Goal: Task Accomplishment & Management: Use online tool/utility

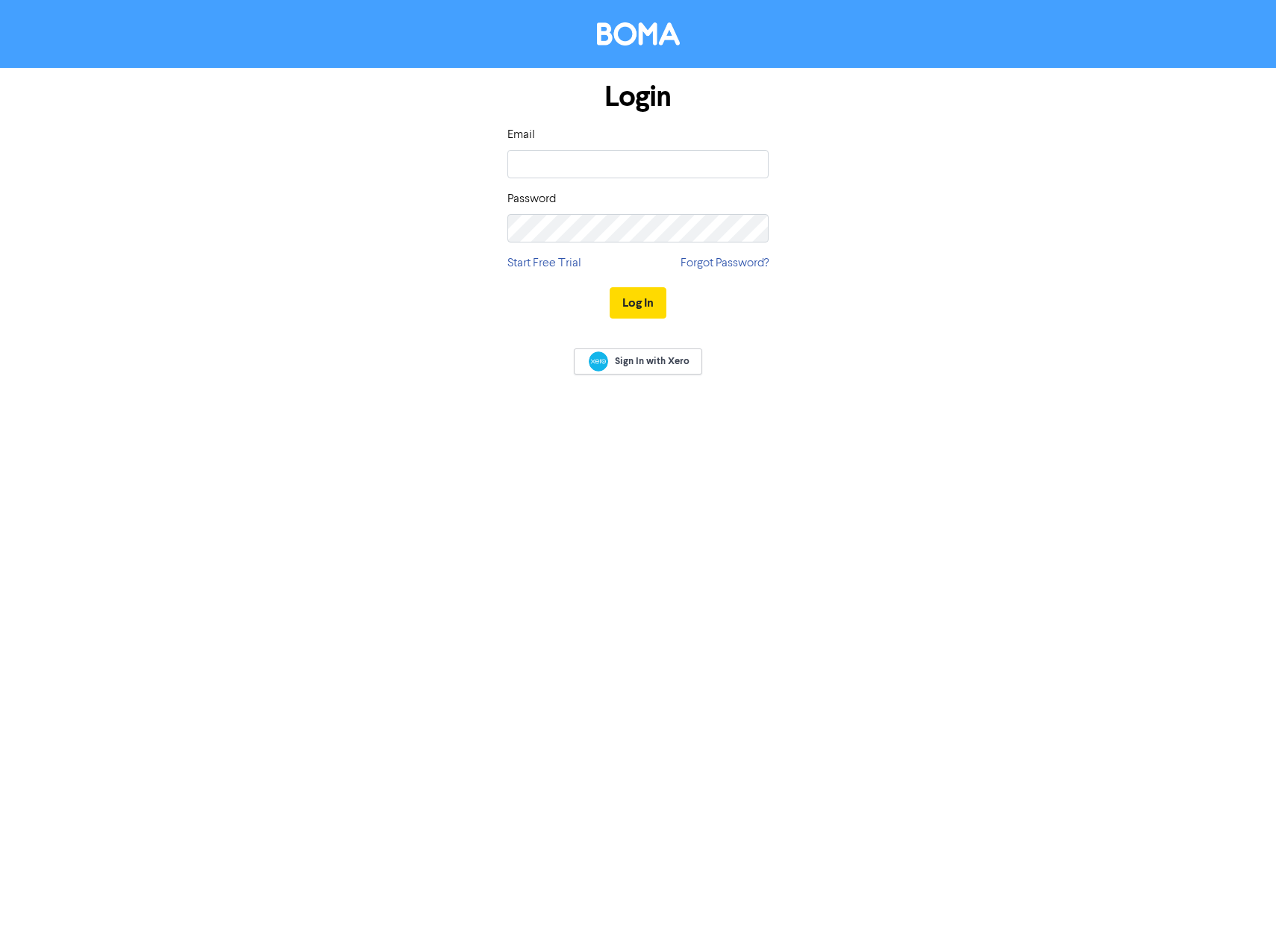
type input "[EMAIL_ADDRESS][DOMAIN_NAME]"
click at [610, 287] on button "Log In" at bounding box center [638, 303] width 57 height 31
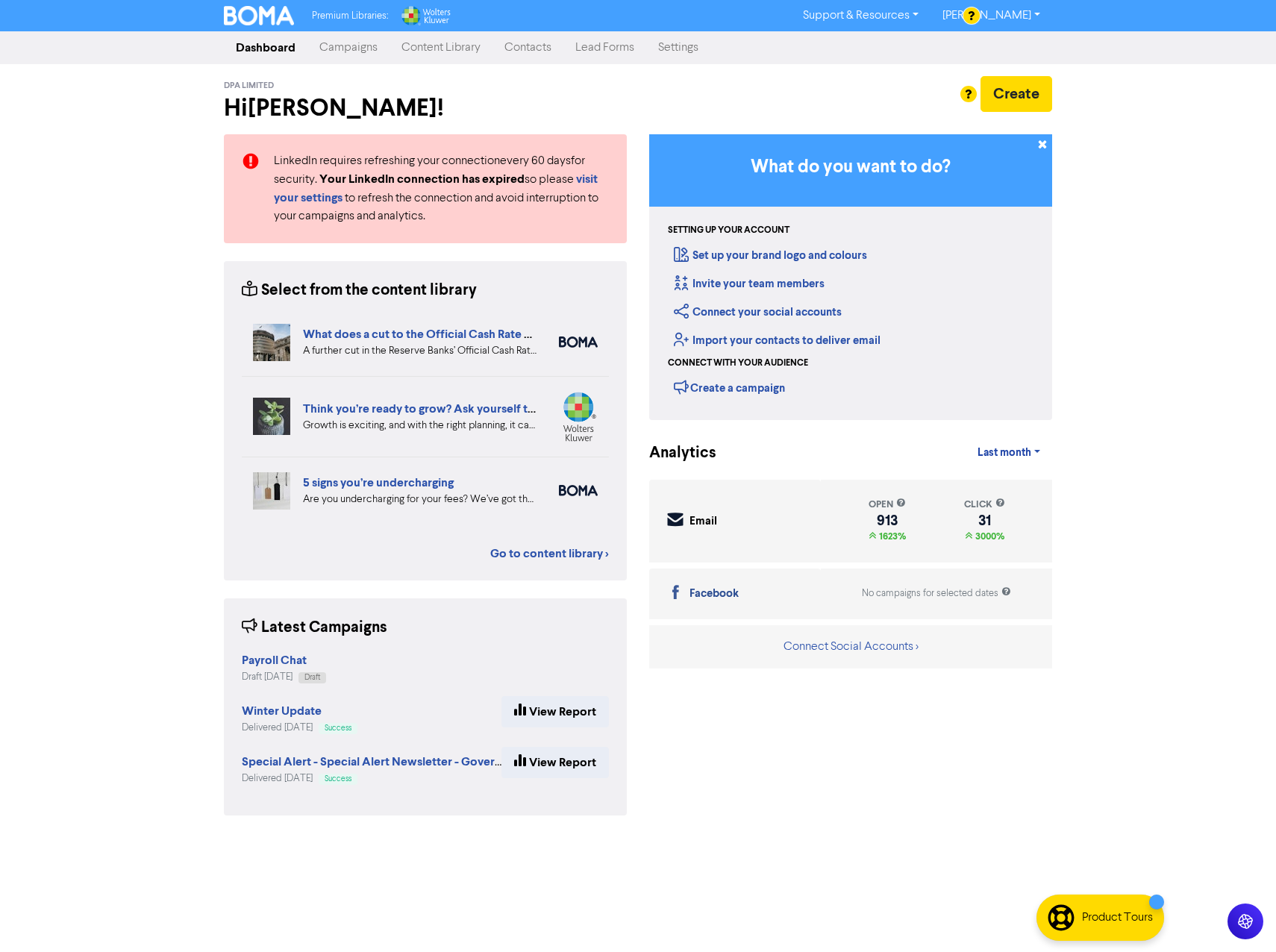
click at [328, 44] on link "Campaigns" at bounding box center [348, 47] width 82 height 30
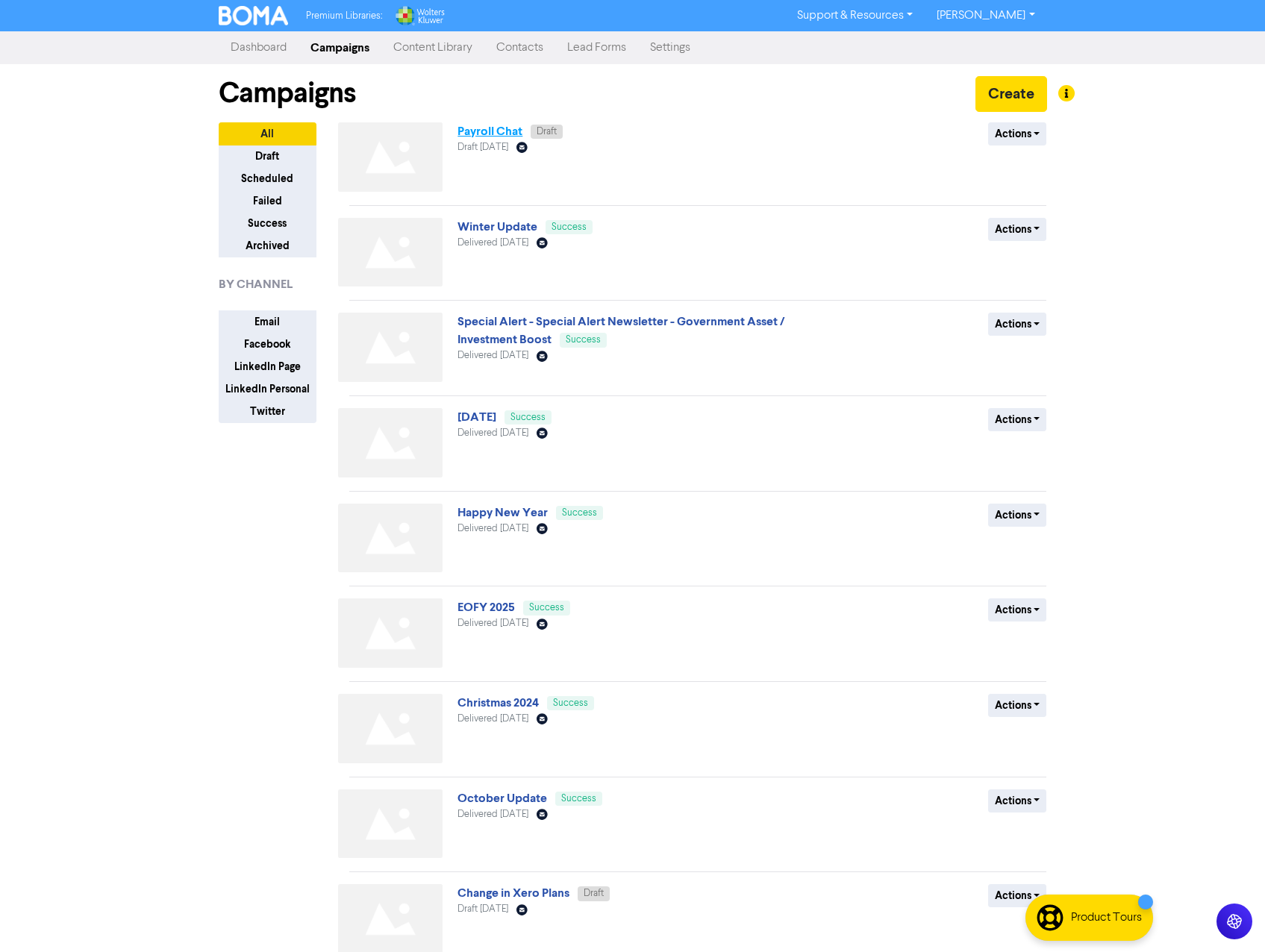
click at [473, 133] on link "Payroll Chat" at bounding box center [489, 131] width 65 height 15
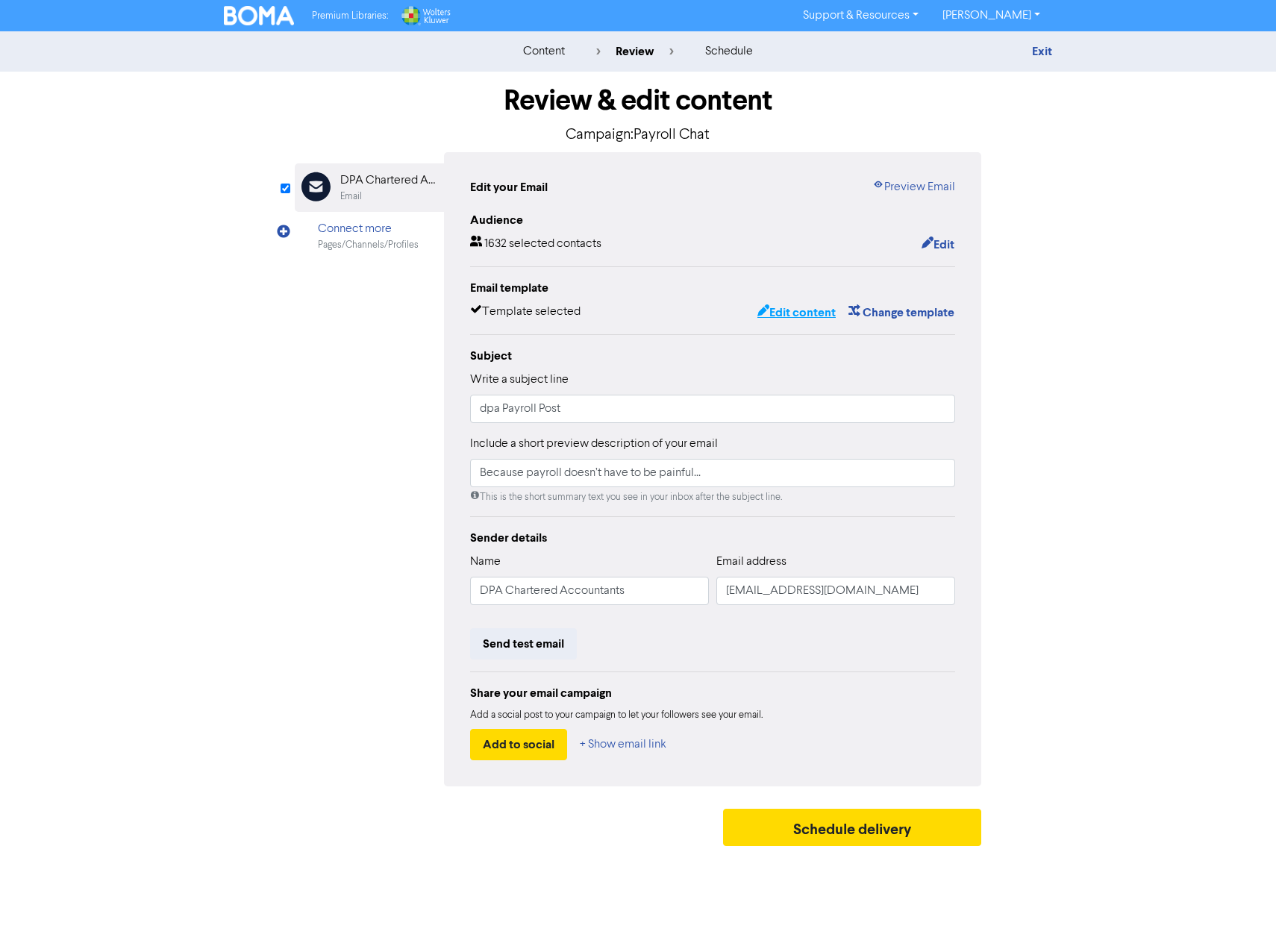
click at [789, 316] on button "Edit content" at bounding box center [796, 312] width 80 height 19
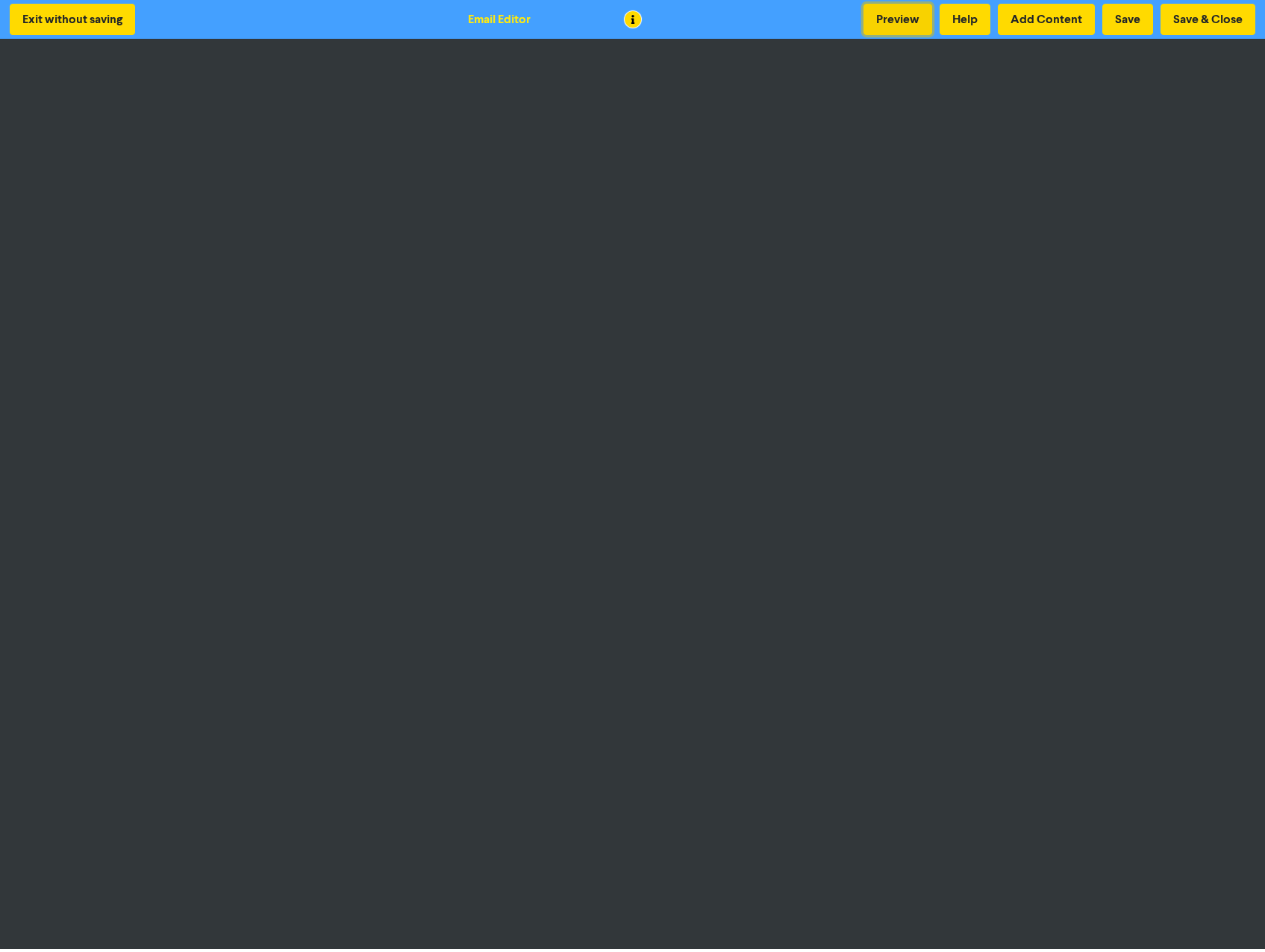
click at [877, 14] on button "Preview" at bounding box center [898, 19] width 69 height 31
click at [1206, 18] on button "Save & Close" at bounding box center [1208, 19] width 95 height 31
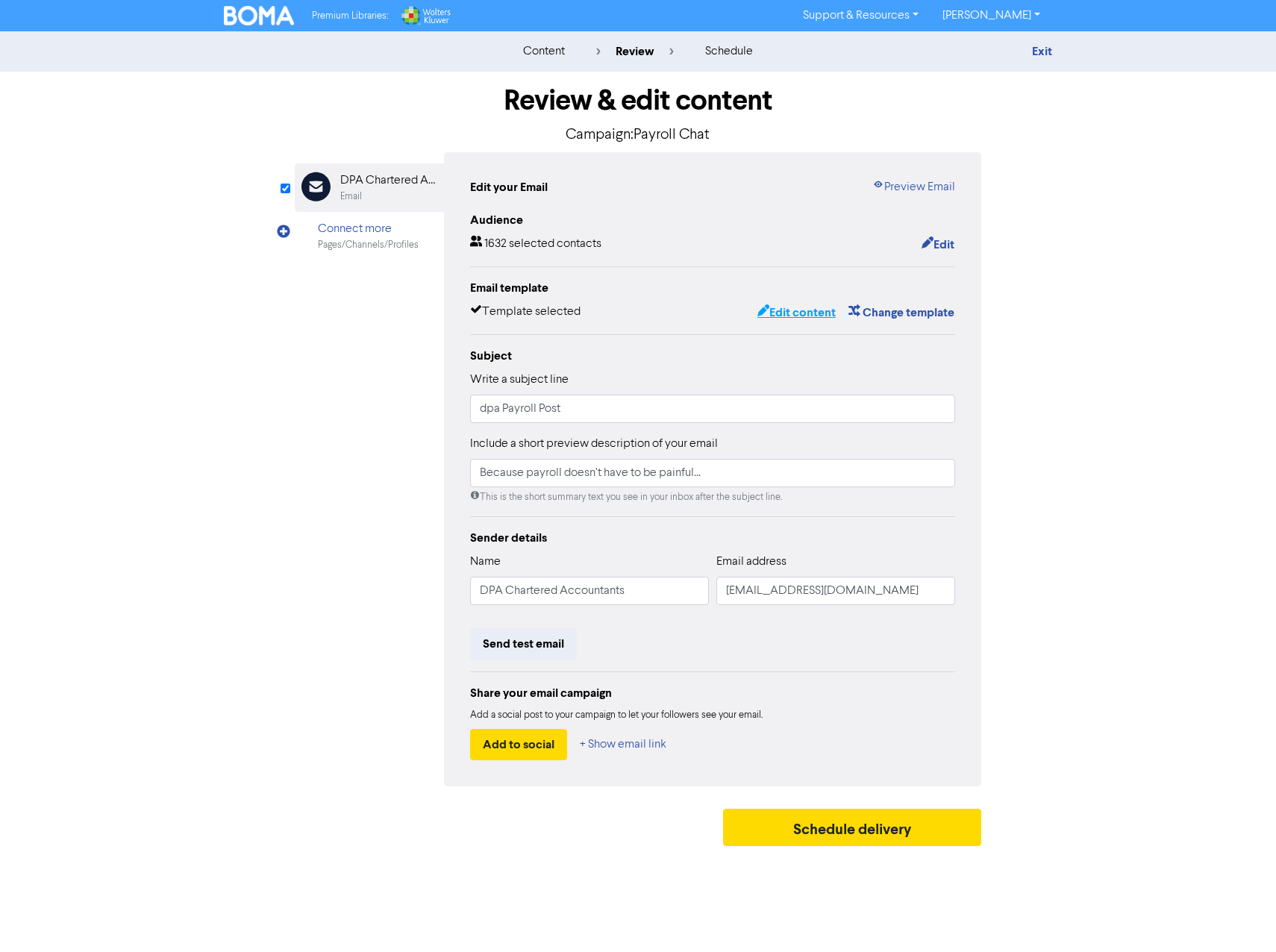
click at [795, 313] on button "Edit content" at bounding box center [796, 312] width 80 height 19
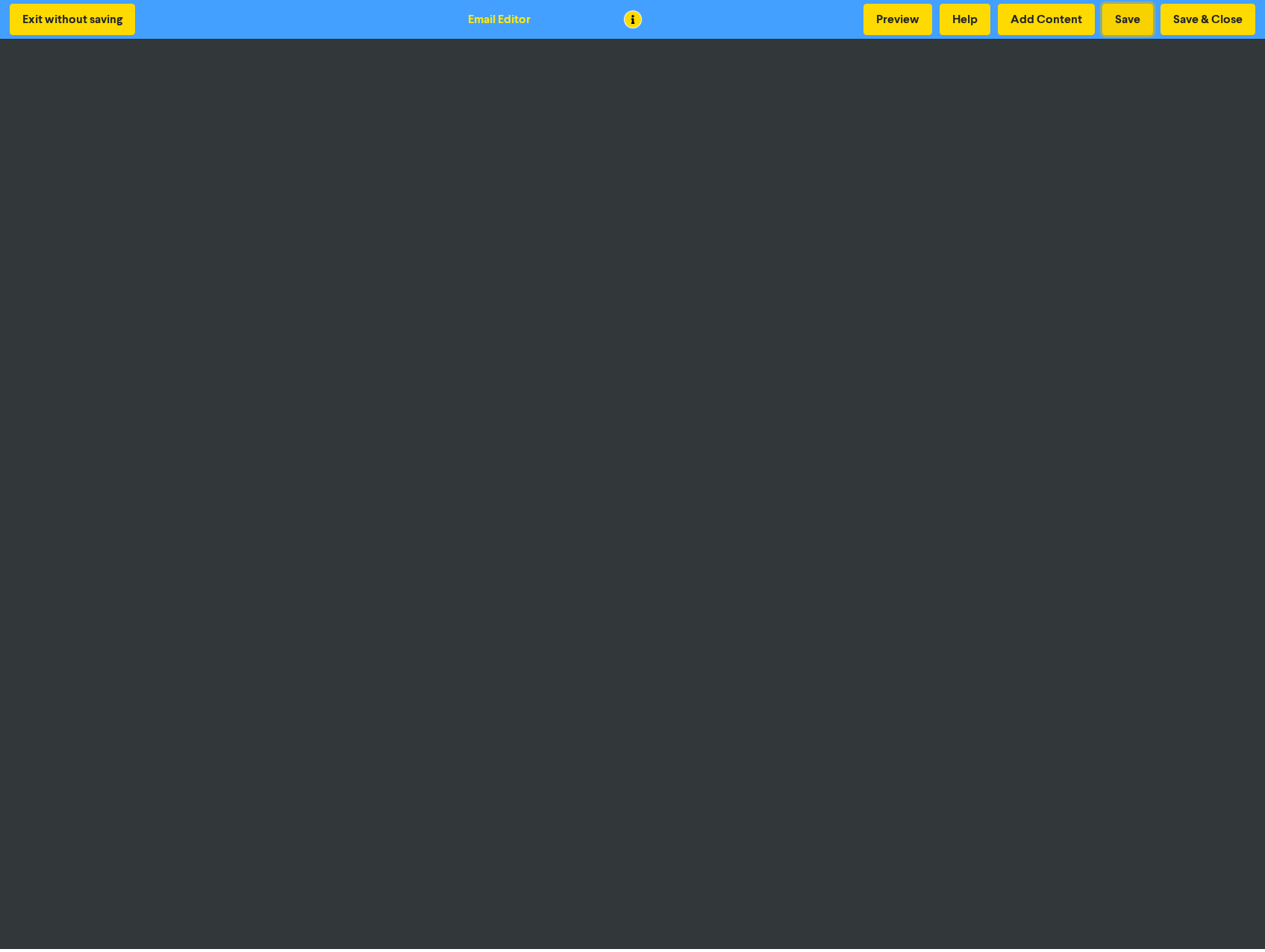
click at [1129, 20] on button "Save" at bounding box center [1127, 19] width 51 height 31
click at [886, 16] on button "Preview" at bounding box center [898, 19] width 69 height 31
click at [1223, 19] on button "Save & Close" at bounding box center [1208, 19] width 95 height 31
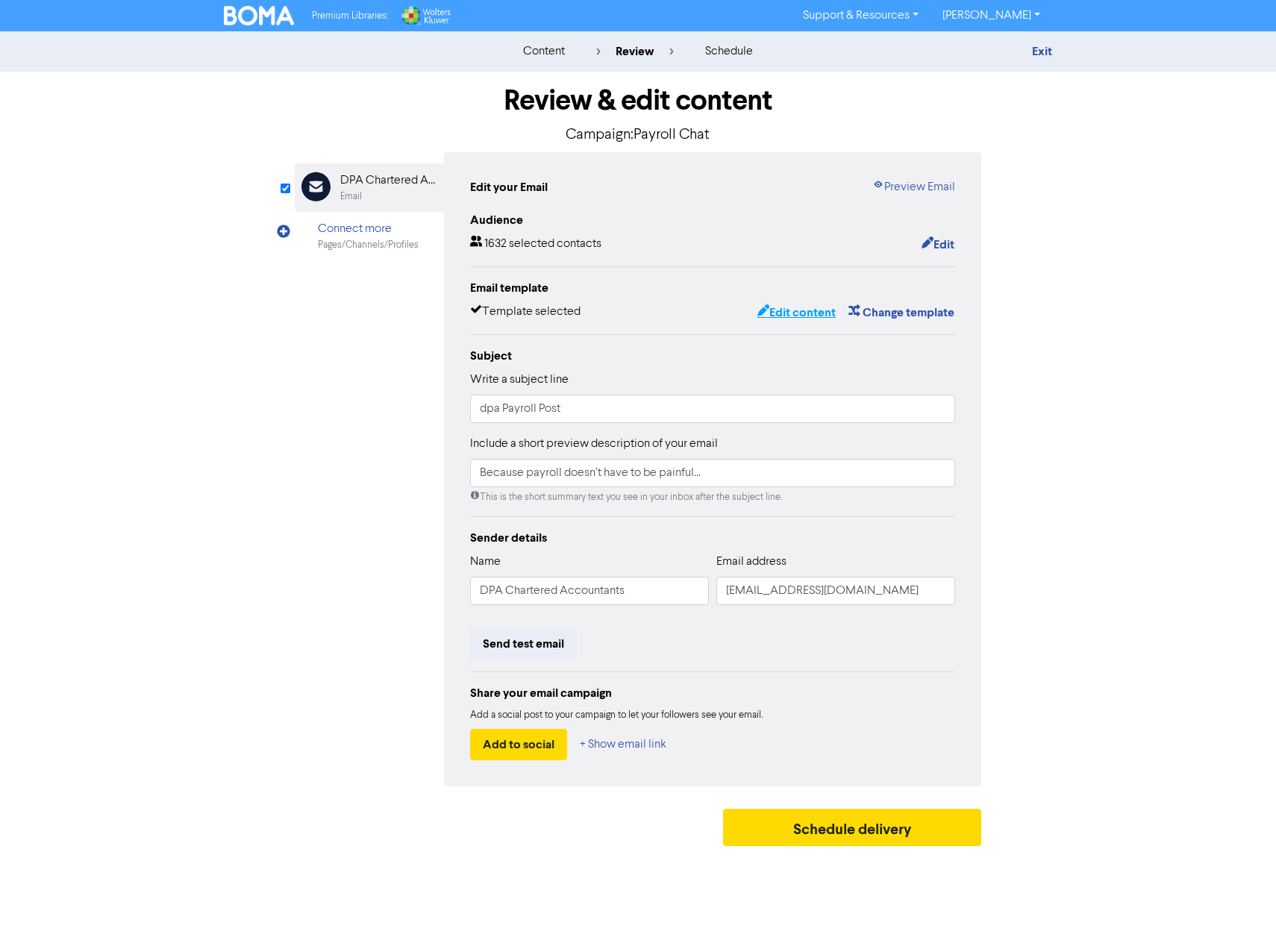
click at [793, 310] on button "Edit content" at bounding box center [796, 312] width 80 height 19
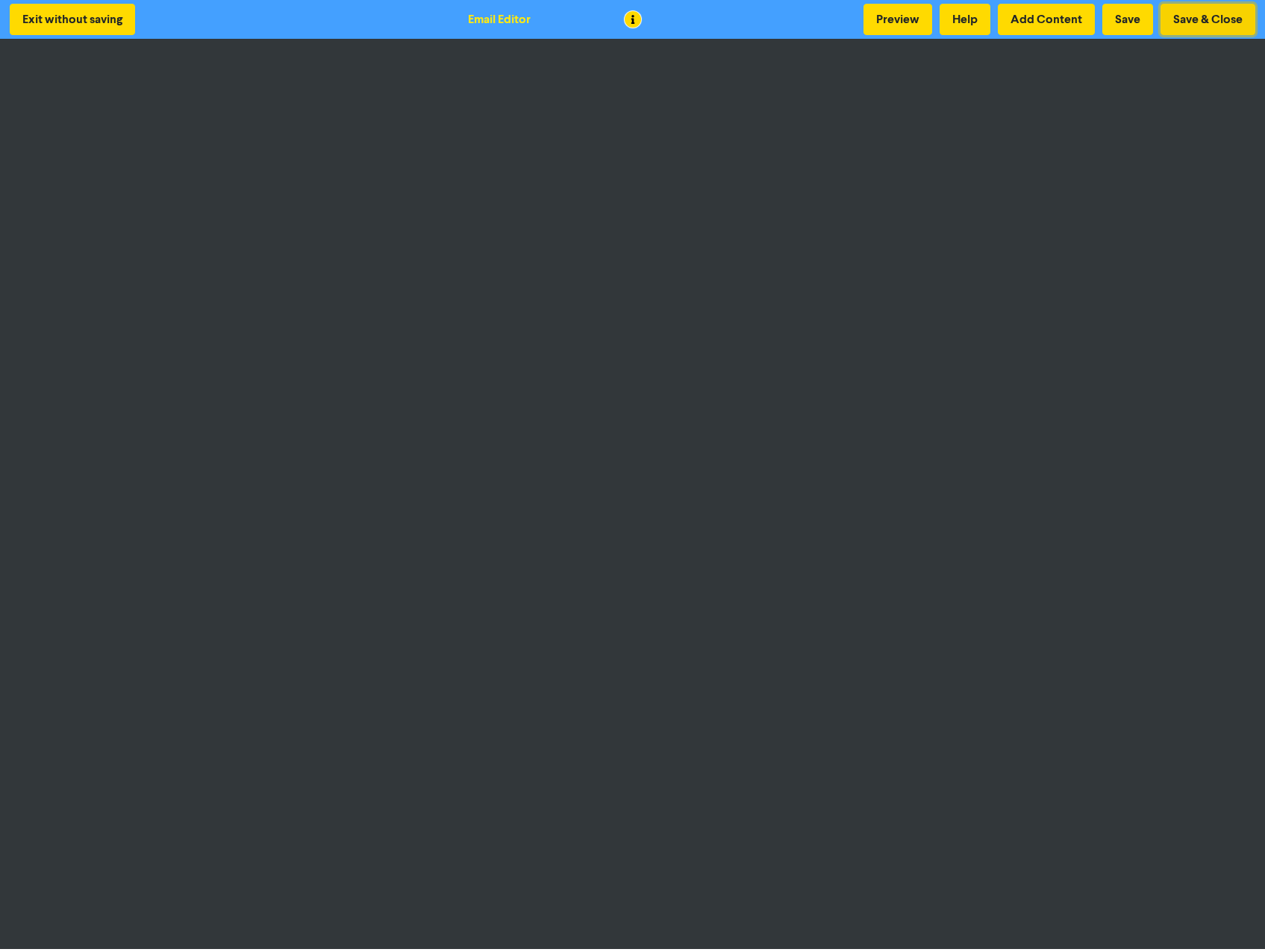
click at [1199, 22] on button "Save & Close" at bounding box center [1208, 19] width 95 height 31
